Goal: Information Seeking & Learning: Compare options

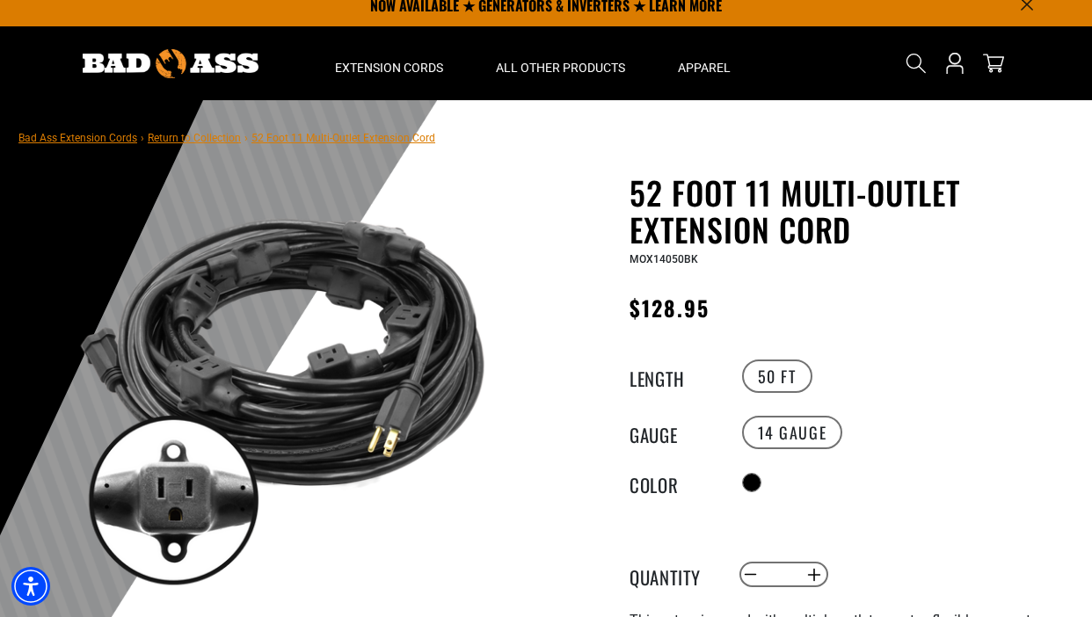
scroll to position [18, 0]
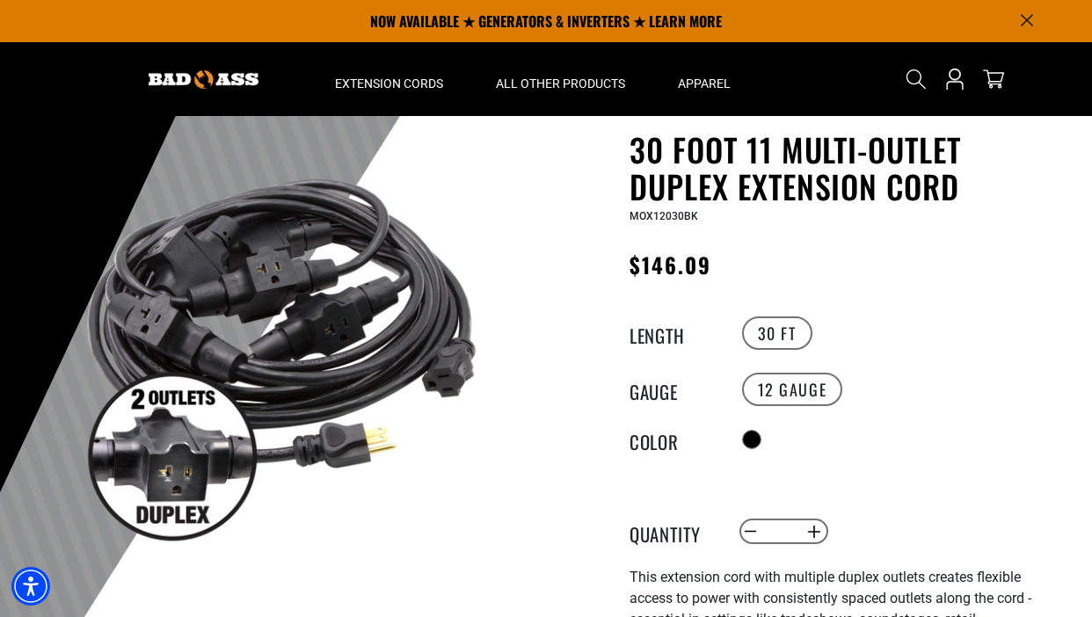
scroll to position [58, 0]
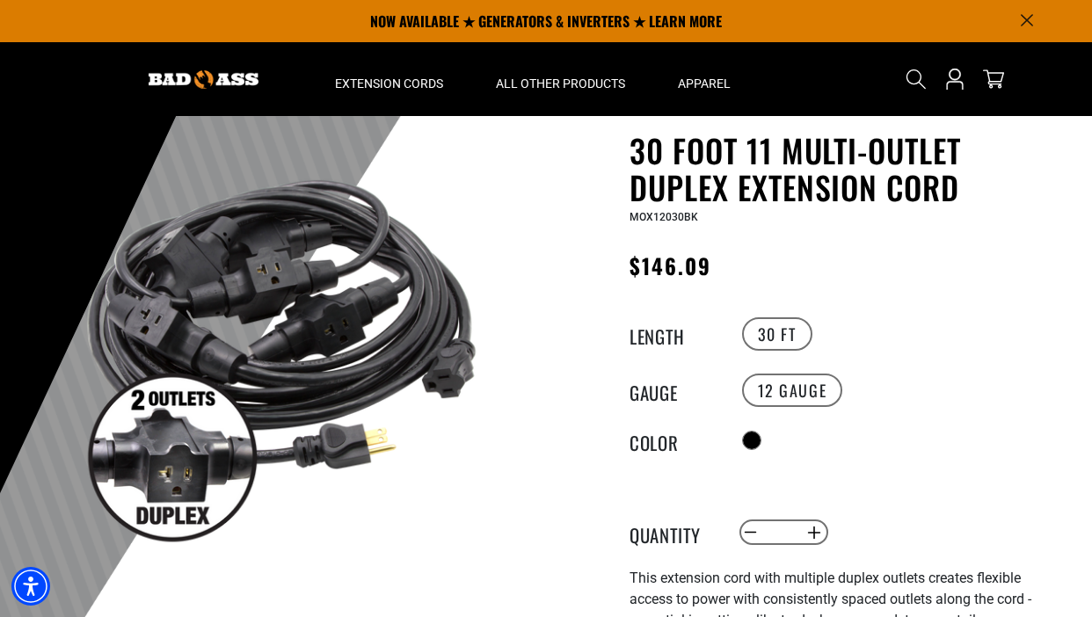
click at [4, 32] on section "NOW AVAILABLE ★ GENERATORS & INVERTERS ★ LEARN MORE" at bounding box center [546, 21] width 1092 height 42
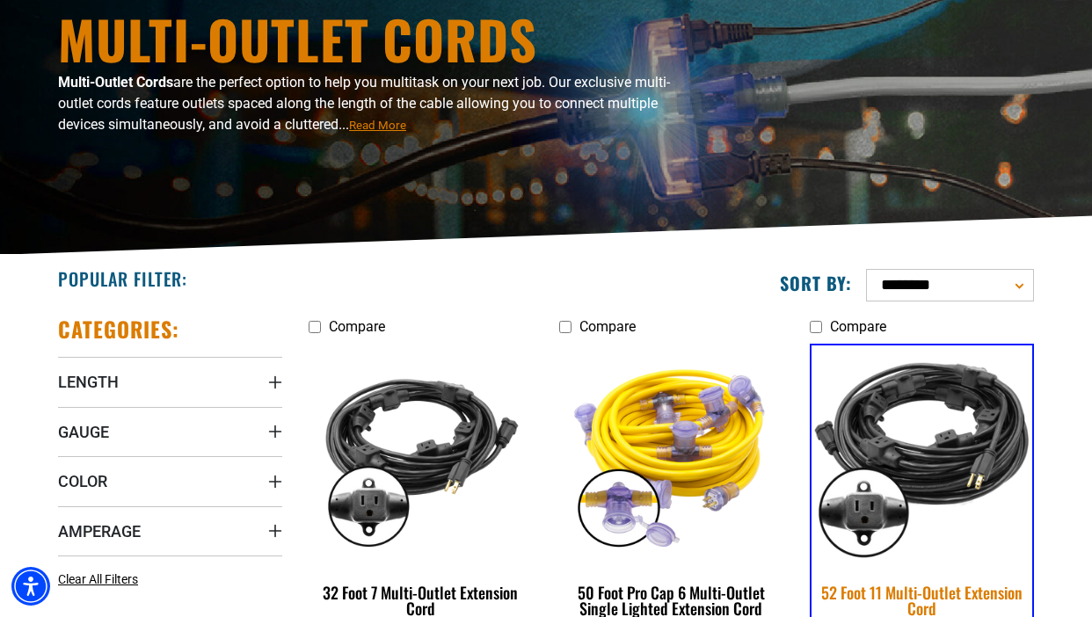
scroll to position [193, 0]
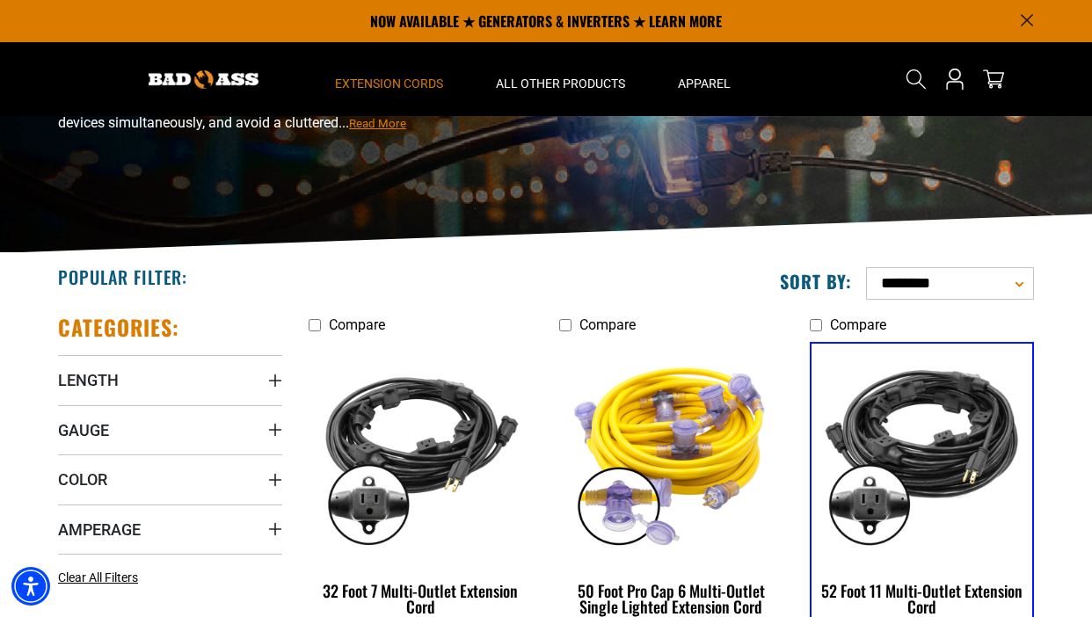
click at [322, 324] on label "Compare Checkbox field" at bounding box center [421, 324] width 224 height 21
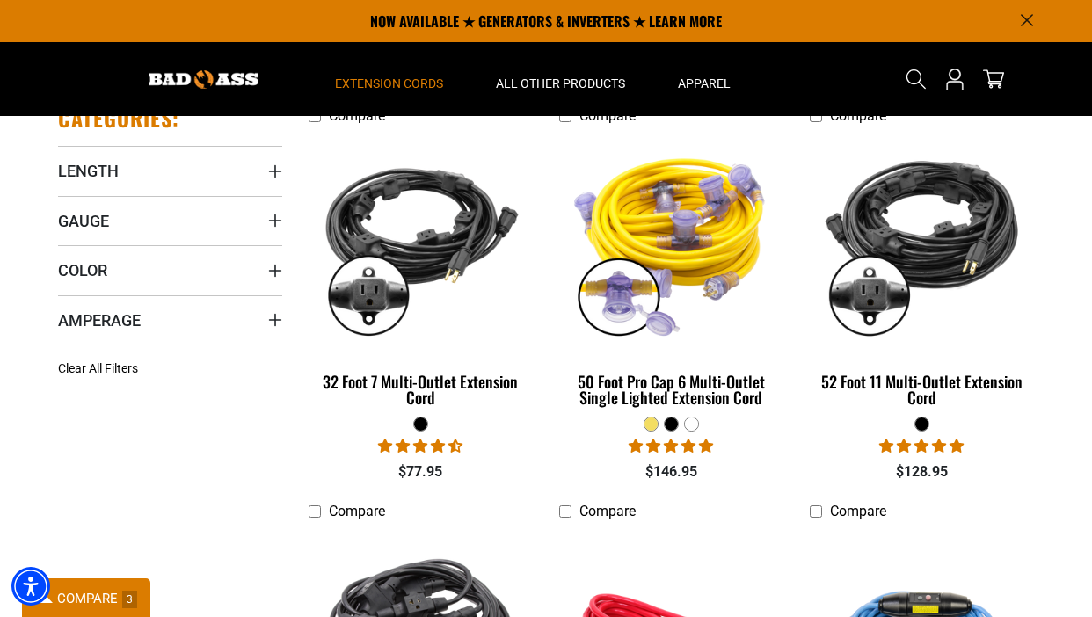
scroll to position [401, 0]
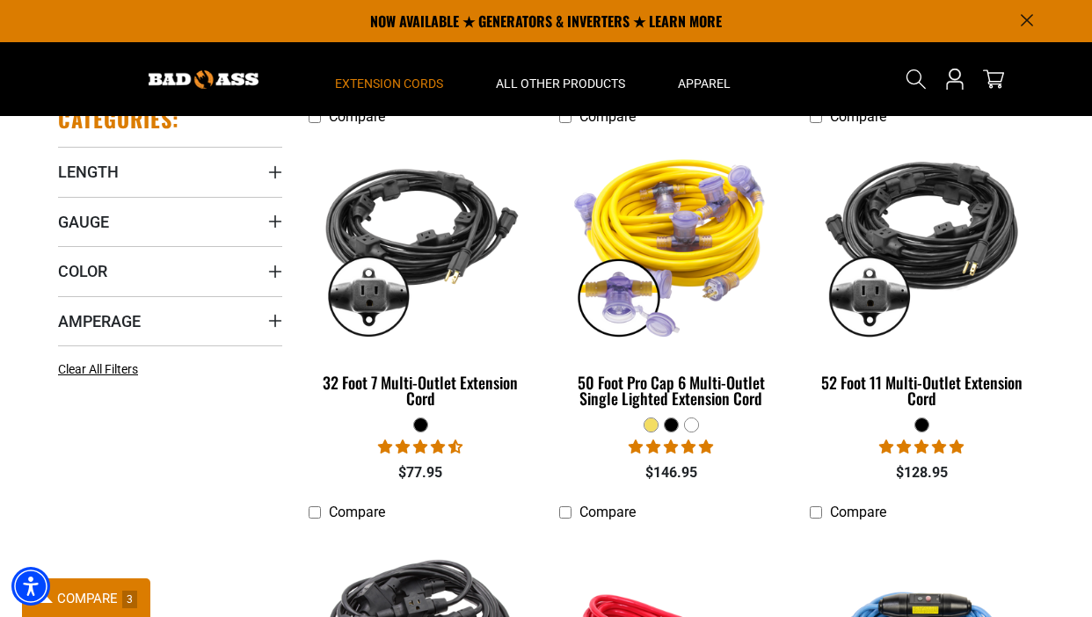
click at [91, 593] on span "COMPARE" at bounding box center [87, 599] width 61 height 16
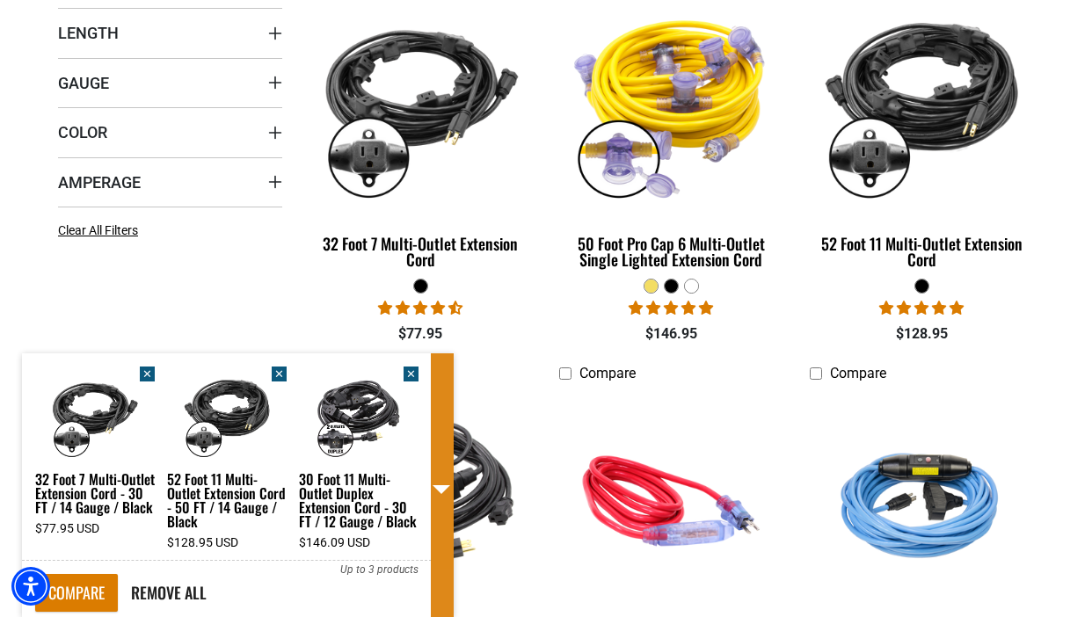
scroll to position [576, 0]
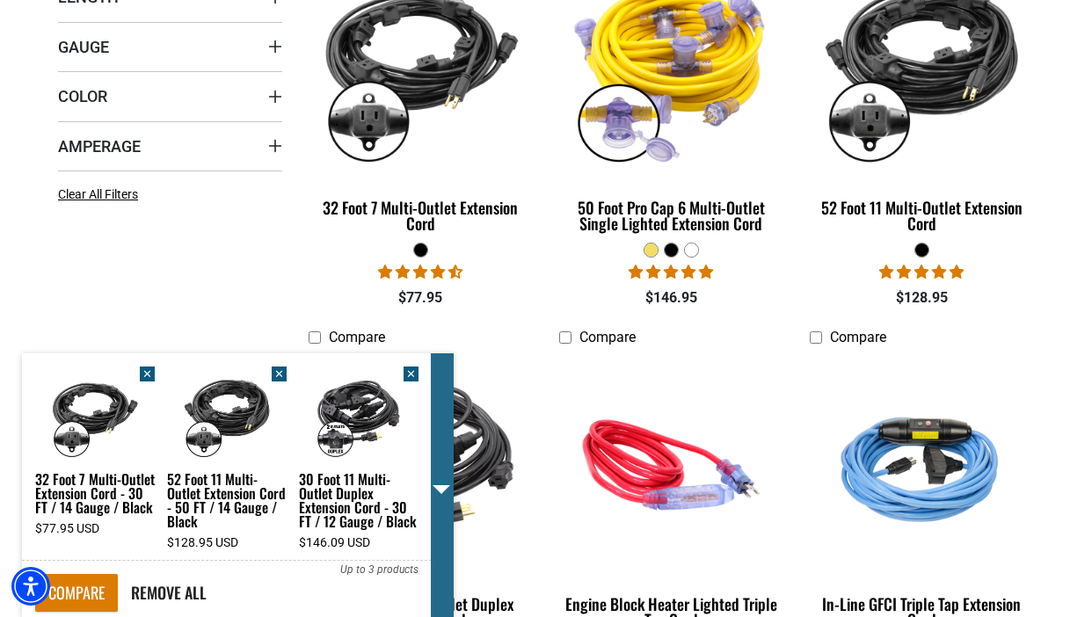
click at [440, 492] on span at bounding box center [442, 489] width 18 height 9
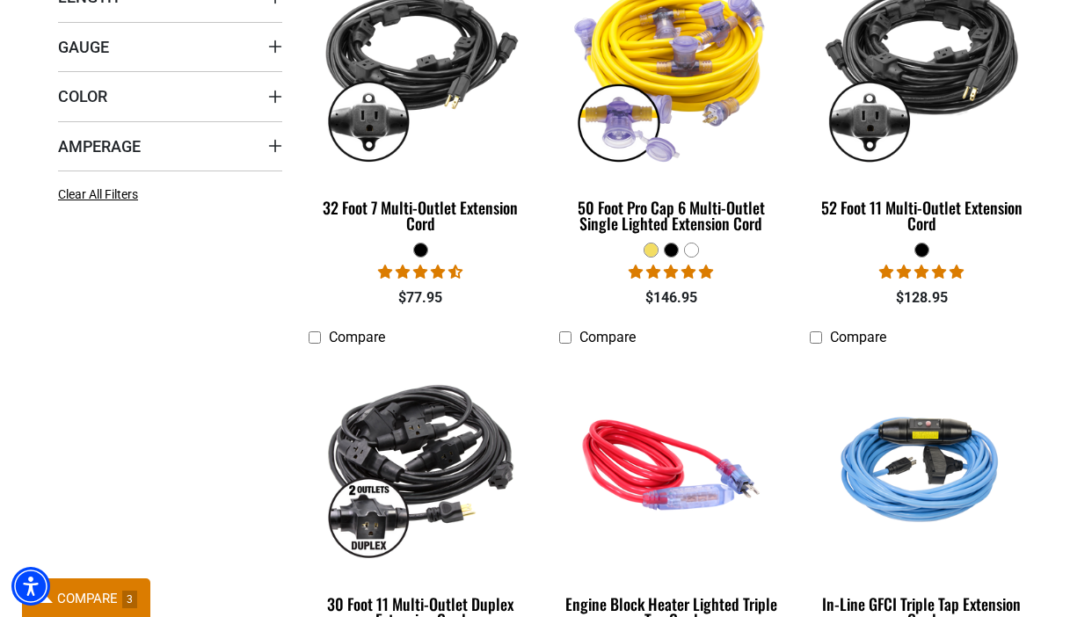
click at [102, 597] on span "COMPARE" at bounding box center [87, 599] width 61 height 16
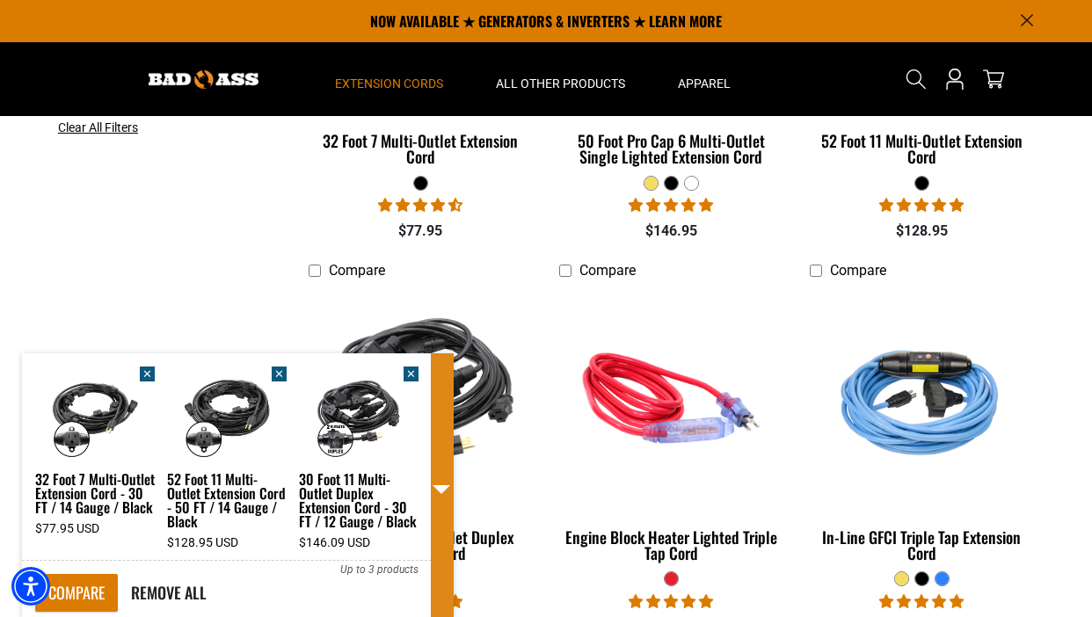
scroll to position [642, 0]
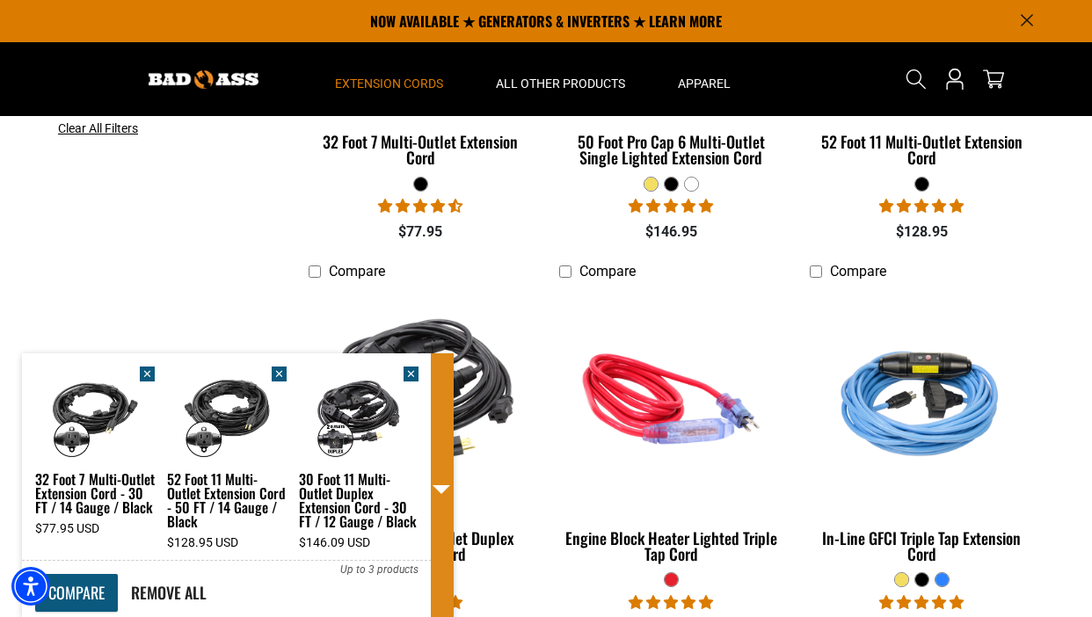
click at [66, 586] on link "COMPARE" at bounding box center [76, 593] width 83 height 38
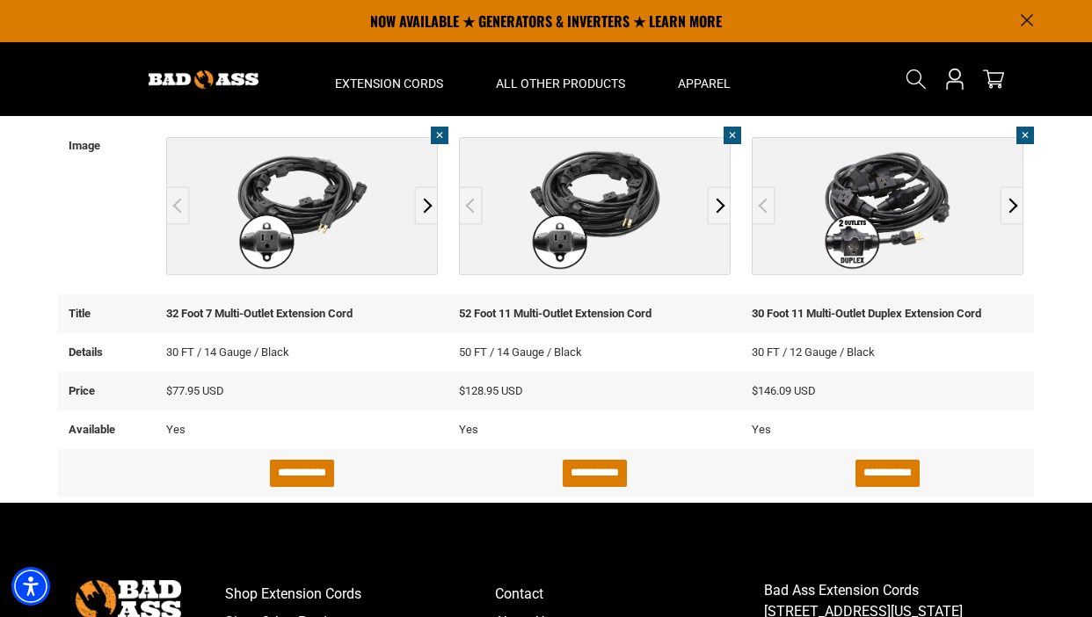
scroll to position [354, 0]
